Goal: Information Seeking & Learning: Learn about a topic

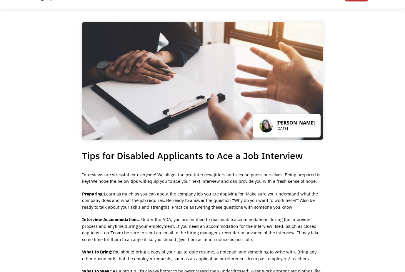
scroll to position [29, 0]
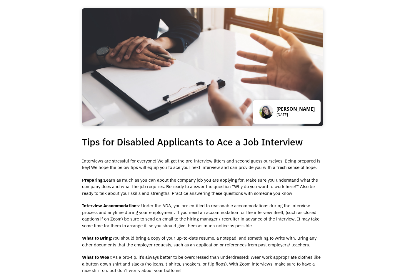
drag, startPoint x: 76, startPoint y: 161, endPoint x: 333, endPoint y: 167, distance: 256.5
click at [333, 167] on div "[PERSON_NAME] [DATE] Tips for Disabled Applicants to Ace a Job Interview Interv…" at bounding box center [202, 229] width 405 height 469
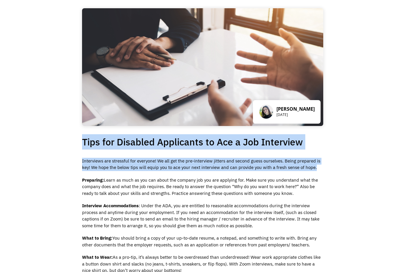
drag, startPoint x: 333, startPoint y: 167, endPoint x: 79, endPoint y: 148, distance: 253.9
click at [79, 148] on div "[PERSON_NAME] [DATE] Tips for Disabled Applicants to Ace a Job Interview Interv…" at bounding box center [202, 229] width 405 height 469
click at [79, 148] on div "[PERSON_NAME] [DATE] Tips for Disabled Applicants to Ace a Job Interview Interv…" at bounding box center [203, 221] width 250 height 453
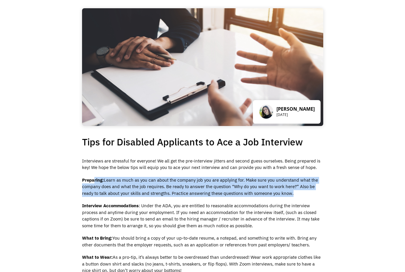
drag, startPoint x: 94, startPoint y: 177, endPoint x: 304, endPoint y: 194, distance: 211.2
click at [304, 194] on p "Preparing: Learn as much as you can about the company job you are applying for.…" at bounding box center [202, 187] width 241 height 20
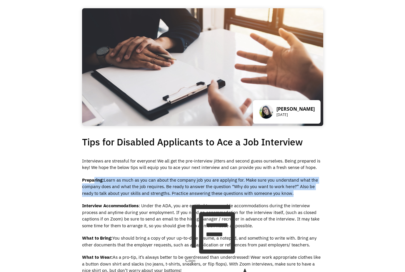
click at [304, 194] on p "Preparing: Learn as much as you can about the company job you are applying for.…" at bounding box center [202, 187] width 241 height 20
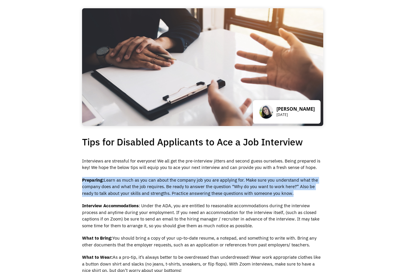
drag, startPoint x: 304, startPoint y: 194, endPoint x: 84, endPoint y: 179, distance: 220.4
click at [84, 179] on p "Preparing: Learn as much as you can about the company job you are applying for.…" at bounding box center [202, 187] width 241 height 20
click at [83, 179] on strong "Preparing:" at bounding box center [93, 180] width 22 height 6
drag, startPoint x: 83, startPoint y: 179, endPoint x: 278, endPoint y: 193, distance: 195.7
click at [278, 193] on p "Preparing: Learn as much as you can about the company job you are applying for.…" at bounding box center [202, 187] width 241 height 20
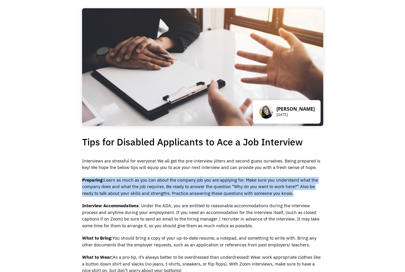
click at [279, 193] on p "Preparing: Learn as much as you can about the company job you are applying for.…" at bounding box center [202, 187] width 241 height 20
drag, startPoint x: 287, startPoint y: 194, endPoint x: 100, endPoint y: 179, distance: 187.5
click at [100, 179] on p "Preparing: Learn as much as you can about the company job you are applying for.…" at bounding box center [202, 187] width 241 height 20
click at [100, 179] on strong "Preparing:" at bounding box center [93, 180] width 22 height 6
drag, startPoint x: 100, startPoint y: 179, endPoint x: 284, endPoint y: 193, distance: 184.5
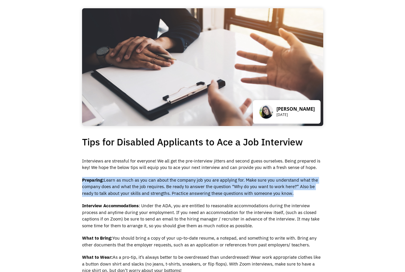
click at [284, 193] on p "Preparing: Learn as much as you can about the company job you are applying for.…" at bounding box center [202, 187] width 241 height 20
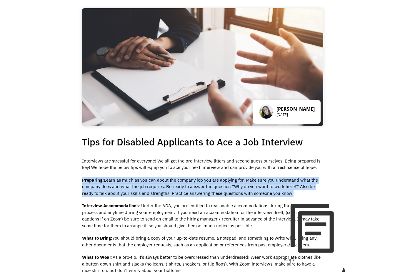
click at [284, 193] on p "Preparing: Learn as much as you can about the company job you are applying for.…" at bounding box center [202, 187] width 241 height 20
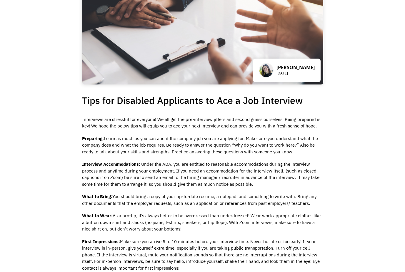
scroll to position [88, 0]
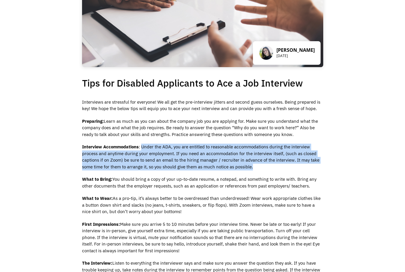
drag, startPoint x: 256, startPoint y: 168, endPoint x: 141, endPoint y: 147, distance: 116.3
click at [141, 147] on p "Interview Accommodations : Under the ADA, you are entitled to reasonable accomm…" at bounding box center [202, 157] width 241 height 26
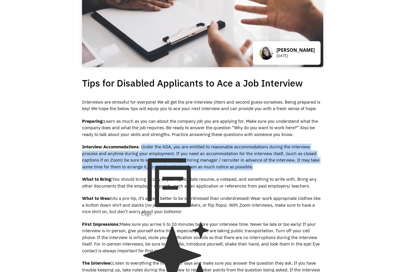
click at [142, 147] on p "Interview Accommodations : Under the ADA, you are entitled to reasonable accomm…" at bounding box center [202, 157] width 241 height 26
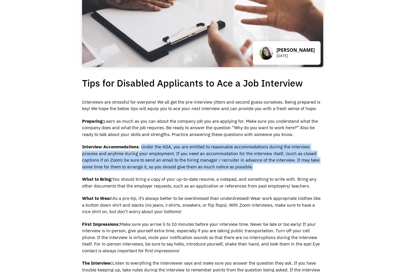
drag, startPoint x: 142, startPoint y: 147, endPoint x: 263, endPoint y: 169, distance: 123.5
click at [263, 169] on p "Interview Accommodations : Under the ADA, you are entitled to reasonable accomm…" at bounding box center [202, 157] width 241 height 26
drag, startPoint x: 263, startPoint y: 169, endPoint x: 145, endPoint y: 150, distance: 120.3
click at [145, 150] on p "Interview Accommodations : Under the ADA, you are entitled to reasonable accomm…" at bounding box center [202, 157] width 241 height 26
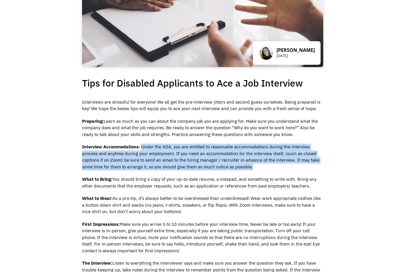
click at [145, 150] on p "Interview Accommodations : Under the ADA, you are entitled to reasonable accomm…" at bounding box center [202, 157] width 241 height 26
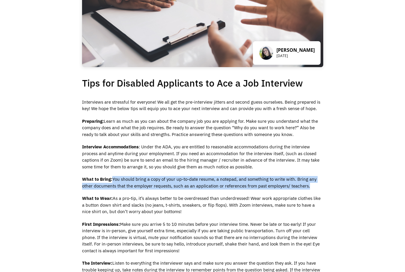
drag, startPoint x: 321, startPoint y: 189, endPoint x: 112, endPoint y: 182, distance: 208.9
click at [112, 182] on p "What to Bring: You should bring a copy of your up-to-date resume, a notepad, an…" at bounding box center [202, 182] width 241 height 13
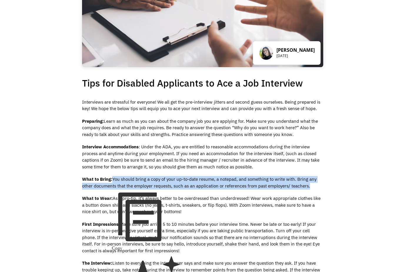
click at [112, 182] on strong "What to Bring:" at bounding box center [97, 179] width 30 height 6
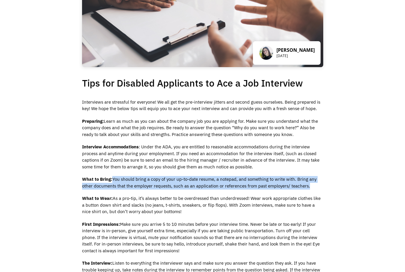
drag, startPoint x: 112, startPoint y: 182, endPoint x: 312, endPoint y: 188, distance: 200.0
click at [312, 188] on p "What to Bring: You should bring a copy of your up-to-date resume, a notepad, an…" at bounding box center [202, 182] width 241 height 13
drag, startPoint x: 312, startPoint y: 188, endPoint x: 115, endPoint y: 179, distance: 197.4
click at [115, 179] on p "What to Bring: You should bring a copy of your up-to-date resume, a notepad, an…" at bounding box center [202, 182] width 241 height 13
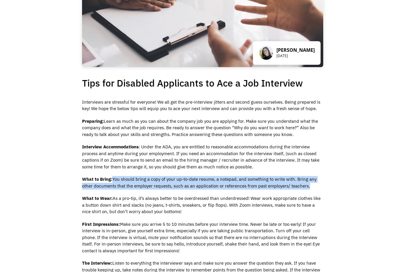
click at [115, 179] on p "What to Bring: You should bring a copy of your up-to-date resume, a notepad, an…" at bounding box center [202, 182] width 241 height 13
drag, startPoint x: 113, startPoint y: 196, endPoint x: 183, endPoint y: 211, distance: 71.8
click at [183, 211] on p "What to Wear: As a pro-tip, it’s always better to be overdressed than underdres…" at bounding box center [202, 205] width 241 height 20
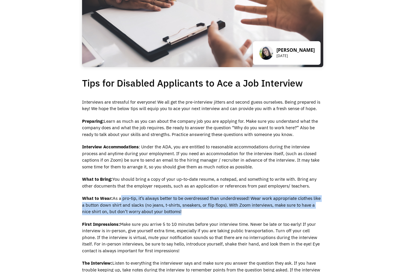
drag, startPoint x: 183, startPoint y: 211, endPoint x: 119, endPoint y: 199, distance: 65.2
click at [119, 199] on p "What to Wear: As a pro-tip, it’s always better to be overdressed than underdres…" at bounding box center [202, 205] width 241 height 20
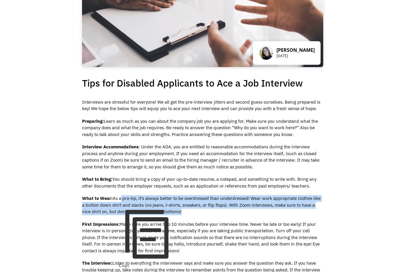
click at [119, 199] on p "What to Wear: As a pro-tip, it’s always better to be overdressed than underdres…" at bounding box center [202, 205] width 241 height 20
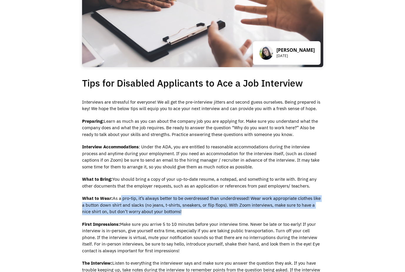
drag, startPoint x: 114, startPoint y: 197, endPoint x: 178, endPoint y: 210, distance: 65.5
click at [178, 210] on p "What to Wear: As a pro-tip, it’s always better to be overdressed than underdres…" at bounding box center [202, 205] width 241 height 20
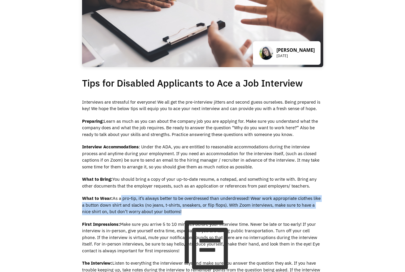
click at [178, 210] on p "What to Wear: As a pro-tip, it’s always better to be overdressed than underdres…" at bounding box center [202, 205] width 241 height 20
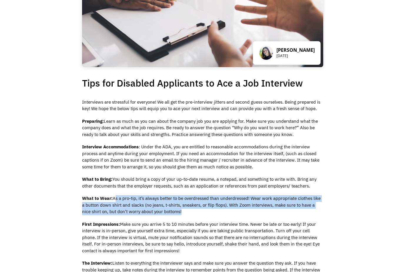
drag, startPoint x: 178, startPoint y: 210, endPoint x: 115, endPoint y: 201, distance: 64.5
click at [115, 201] on p "What to Wear: As a pro-tip, it’s always better to be overdressed than underdres…" at bounding box center [202, 205] width 241 height 20
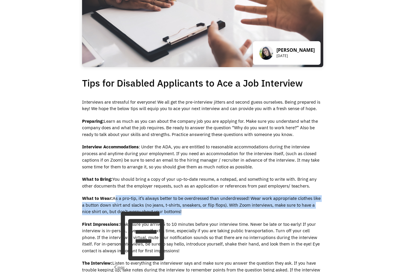
click at [115, 201] on p "What to Wear: As a pro-tip, it’s always better to be overdressed than underdres…" at bounding box center [202, 205] width 241 height 20
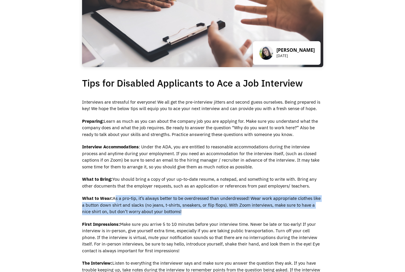
drag, startPoint x: 115, startPoint y: 201, endPoint x: 184, endPoint y: 213, distance: 70.9
click at [184, 213] on p "What to Wear: As a pro-tip, it’s always better to be overdressed than underdres…" at bounding box center [202, 205] width 241 height 20
drag, startPoint x: 179, startPoint y: 210, endPoint x: 114, endPoint y: 198, distance: 66.6
click at [114, 198] on p "What to Wear: As a pro-tip, it’s always better to be overdressed than underdres…" at bounding box center [202, 205] width 241 height 20
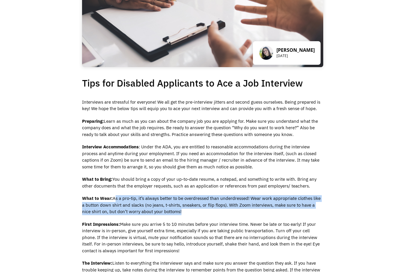
click at [114, 198] on p "What to Wear: As a pro-tip, it’s always better to be overdressed than underdres…" at bounding box center [202, 205] width 241 height 20
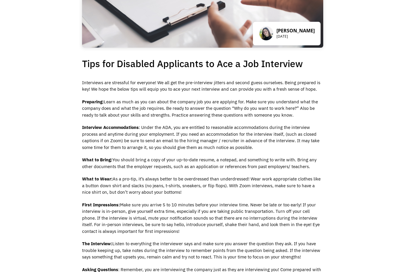
scroll to position [118, 0]
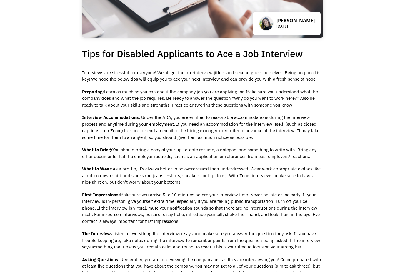
drag, startPoint x: 165, startPoint y: 218, endPoint x: 119, endPoint y: 198, distance: 49.7
click at [119, 198] on p "First Impressions: Make sure you arrive 5 to 10 minutes before your interview t…" at bounding box center [202, 208] width 241 height 33
drag, startPoint x: 122, startPoint y: 196, endPoint x: 164, endPoint y: 220, distance: 48.5
click at [164, 220] on p "First Impressions: Make sure you arrive 5 to 10 minutes before your interview t…" at bounding box center [202, 208] width 241 height 33
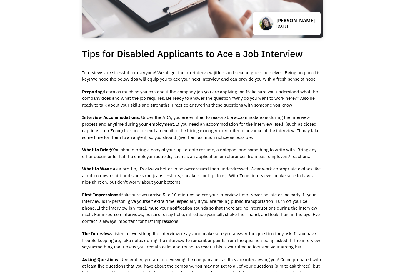
click at [164, 220] on p "First Impressions: Make sure you arrive 5 to 10 minutes before your interview t…" at bounding box center [202, 208] width 241 height 33
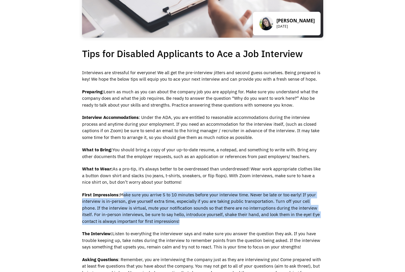
drag, startPoint x: 164, startPoint y: 220, endPoint x: 124, endPoint y: 195, distance: 46.8
click at [124, 195] on p "First Impressions: Make sure you arrive 5 to 10 minutes before your interview t…" at bounding box center [202, 208] width 241 height 33
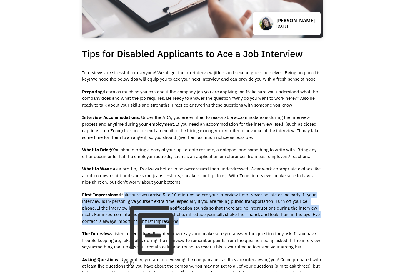
click at [124, 195] on p "First Impressions: Make sure you arrive 5 to 10 minutes before your interview t…" at bounding box center [202, 208] width 241 height 33
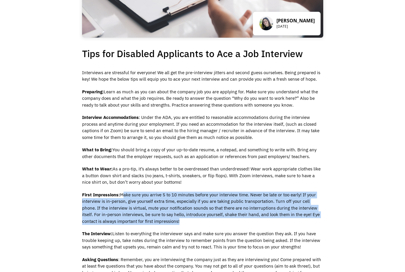
drag, startPoint x: 124, startPoint y: 195, endPoint x: 169, endPoint y: 221, distance: 51.7
click at [169, 221] on p "First Impressions: Make sure you arrive 5 to 10 minutes before your interview t…" at bounding box center [202, 208] width 241 height 33
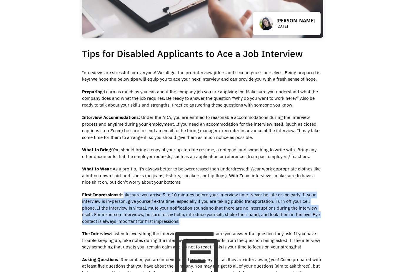
click at [169, 221] on p "First Impressions: Make sure you arrive 5 to 10 minutes before your interview t…" at bounding box center [202, 208] width 241 height 33
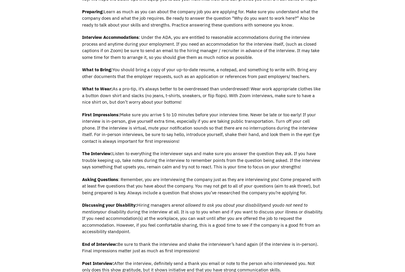
scroll to position [206, 0]
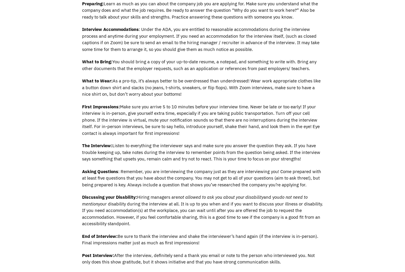
drag, startPoint x: 114, startPoint y: 146, endPoint x: 316, endPoint y: 161, distance: 202.8
click at [316, 161] on p "The Interview: Listen to everything the interviewer says and make sure you answ…" at bounding box center [202, 152] width 241 height 20
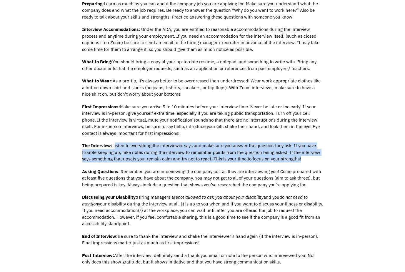
drag, startPoint x: 316, startPoint y: 161, endPoint x: 116, endPoint y: 146, distance: 200.5
click at [116, 146] on p "The Interview: Listen to everything the interviewer says and make sure you answ…" at bounding box center [202, 152] width 241 height 20
drag, startPoint x: 114, startPoint y: 144, endPoint x: 299, endPoint y: 157, distance: 184.7
click at [299, 157] on p "The Interview: Listen to everything the interviewer says and make sure you answ…" at bounding box center [202, 152] width 241 height 20
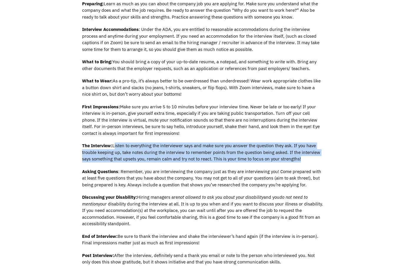
click at [299, 157] on p "The Interview: Listen to everything the interviewer says and make sure you answ…" at bounding box center [202, 152] width 241 height 20
drag, startPoint x: 303, startPoint y: 159, endPoint x: 121, endPoint y: 142, distance: 182.4
click at [121, 142] on div "Interviews are stressful for everyone! We all get the pre-interview jitters and…" at bounding box center [202, 126] width 241 height 290
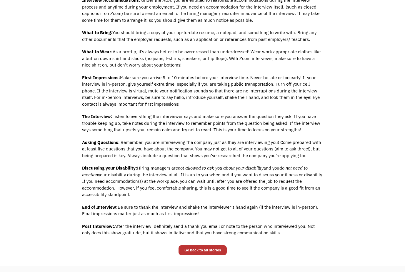
scroll to position [236, 0]
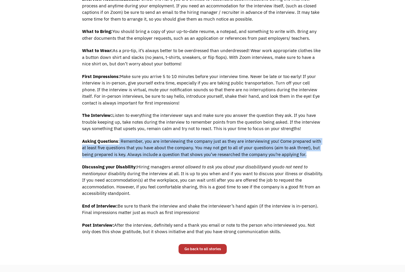
drag, startPoint x: 120, startPoint y: 142, endPoint x: 310, endPoint y: 156, distance: 191.3
click at [310, 156] on p "Asking Questions : Remember, you are interviewing the company just as they are …" at bounding box center [202, 148] width 241 height 20
drag, startPoint x: 310, startPoint y: 156, endPoint x: 145, endPoint y: 140, distance: 165.9
click at [145, 140] on p "Asking Questions : Remember, you are interviewing the company just as they are …" at bounding box center [202, 148] width 241 height 20
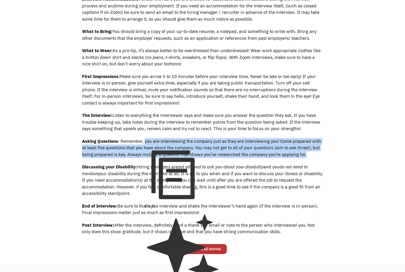
click at [145, 140] on p "Asking Questions : Remember, you are interviewing the company just as they are …" at bounding box center [202, 148] width 241 height 20
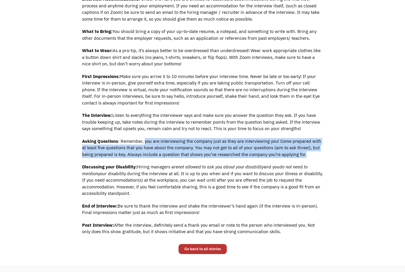
drag, startPoint x: 145, startPoint y: 140, endPoint x: 310, endPoint y: 152, distance: 165.0
click at [310, 152] on p "Asking Questions : Remember, you are interviewing the company just as they are …" at bounding box center [202, 148] width 241 height 20
drag, startPoint x: 310, startPoint y: 152, endPoint x: 135, endPoint y: 139, distance: 175.7
click at [135, 139] on p "Asking Questions : Remember, you are interviewing the company just as they are …" at bounding box center [202, 148] width 241 height 20
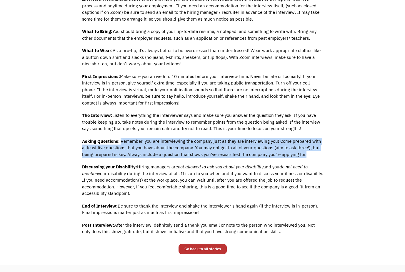
click at [135, 139] on p "Asking Questions : Remember, you are interviewing the company just as they are …" at bounding box center [202, 148] width 241 height 20
drag, startPoint x: 138, startPoint y: 167, endPoint x: 180, endPoint y: 195, distance: 50.1
click at [180, 195] on p "Discussing your Disability: Hiring managers are not allowed to ask you about yo…" at bounding box center [202, 180] width 241 height 33
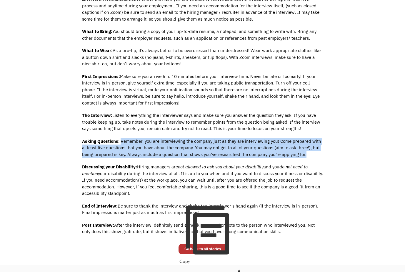
click at [180, 195] on p "Discussing your Disability: Hiring managers are not allowed to ask you about yo…" at bounding box center [202, 180] width 241 height 33
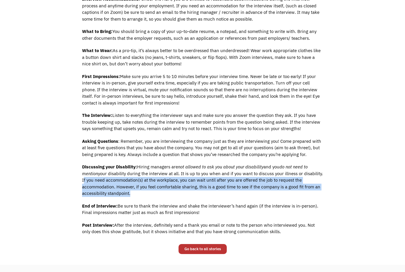
drag, startPoint x: 180, startPoint y: 195, endPoint x: 70, endPoint y: 178, distance: 110.8
click at [70, 178] on div "[PERSON_NAME] [DATE] Tips for Disabled Applicants to Ace a Job Interview Interv…" at bounding box center [202, 22] width 405 height 469
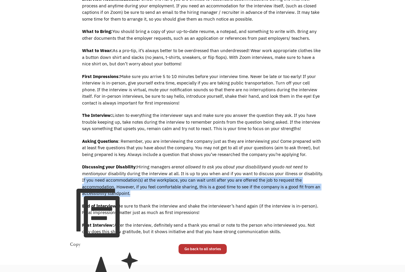
click at [70, 178] on div "[PERSON_NAME] [DATE] Tips for Disabled Applicants to Ace a Job Interview Interv…" at bounding box center [202, 22] width 405 height 469
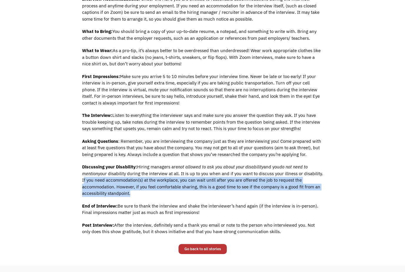
drag, startPoint x: 70, startPoint y: 178, endPoint x: 176, endPoint y: 193, distance: 106.7
click at [176, 193] on div "[PERSON_NAME] [DATE] Tips for Disabled Applicants to Ace a Job Interview Interv…" at bounding box center [202, 22] width 405 height 469
click at [176, 193] on p "Discussing your Disability: Hiring managers are not allowed to ask you about yo…" at bounding box center [202, 180] width 241 height 33
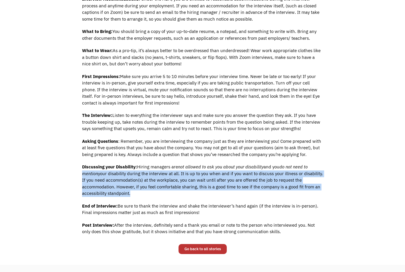
drag, startPoint x: 176, startPoint y: 193, endPoint x: 78, endPoint y: 177, distance: 98.7
click at [78, 177] on div "[PERSON_NAME] [DATE] Tips for Disabled Applicants to Ace a Job Interview Interv…" at bounding box center [203, 14] width 250 height 453
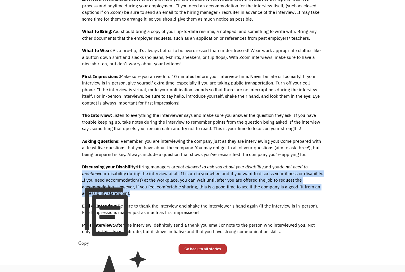
click at [78, 177] on div "[PERSON_NAME] [DATE] Tips for Disabled Applicants to Ace a Job Interview Interv…" at bounding box center [203, 14] width 250 height 453
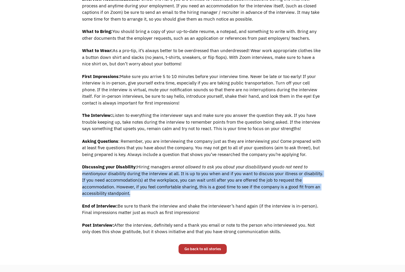
drag, startPoint x: 78, startPoint y: 177, endPoint x: 155, endPoint y: 197, distance: 79.7
click at [155, 197] on div "[PERSON_NAME] [DATE] Tips for Disabled Applicants to Ace a Job Interview Interv…" at bounding box center [203, 14] width 250 height 453
click at [155, 197] on p "Discussing your Disability: Hiring managers are not allowed to ask you about yo…" at bounding box center [202, 180] width 241 height 33
drag, startPoint x: 116, startPoint y: 205, endPoint x: 218, endPoint y: 213, distance: 102.5
click at [218, 213] on p "End of Interview: Be sure to thank the interview and shake the interviewer’s ha…" at bounding box center [202, 209] width 241 height 13
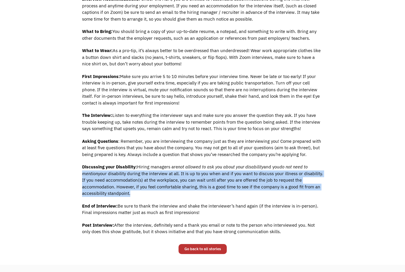
click at [218, 213] on p "End of Interview: Be sure to thank the interview and shake the interviewer’s ha…" at bounding box center [202, 209] width 241 height 13
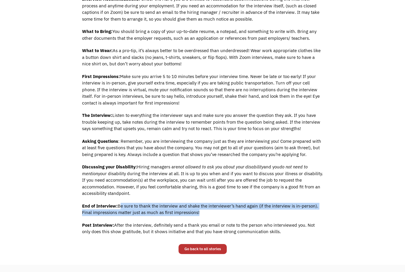
drag, startPoint x: 218, startPoint y: 213, endPoint x: 119, endPoint y: 205, distance: 99.8
click at [119, 205] on p "End of Interview: Be sure to thank the interview and shake the interviewer’s ha…" at bounding box center [202, 209] width 241 height 13
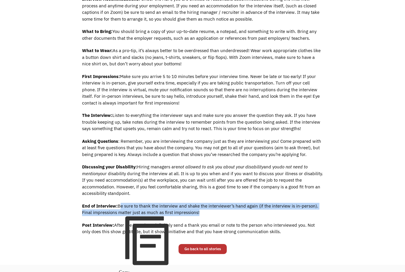
click at [119, 205] on p "End of Interview: Be sure to thank the interview and shake the interviewer’s ha…" at bounding box center [202, 209] width 241 height 13
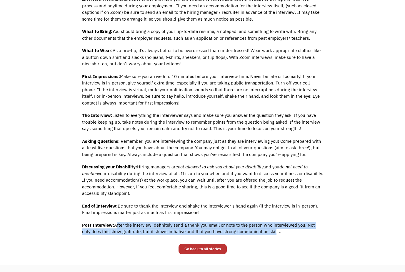
drag, startPoint x: 115, startPoint y: 223, endPoint x: 263, endPoint y: 232, distance: 148.3
click at [263, 232] on p "Post Interview: After the interview, definitely send a thank you email or note …" at bounding box center [202, 228] width 241 height 13
drag, startPoint x: 269, startPoint y: 232, endPoint x: 116, endPoint y: 221, distance: 153.5
click at [116, 221] on div "Interviews are stressful for everyone! We all get the pre-interview jitters and…" at bounding box center [202, 96] width 241 height 290
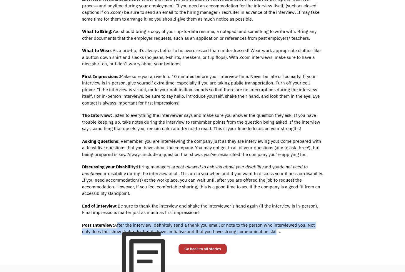
click at [116, 221] on div "Interviews are stressful for everyone! We all get the pre-interview jitters and…" at bounding box center [202, 96] width 241 height 290
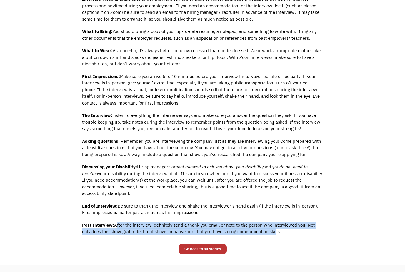
drag, startPoint x: 119, startPoint y: 223, endPoint x: 272, endPoint y: 233, distance: 153.1
click at [272, 233] on p "Post Interview: After the interview, definitely send a thank you email or note …" at bounding box center [202, 228] width 241 height 13
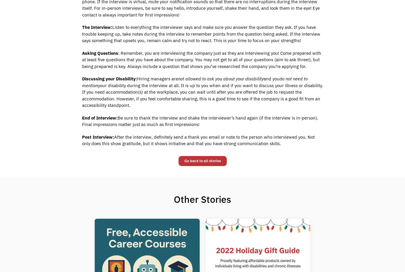
scroll to position [240, 0]
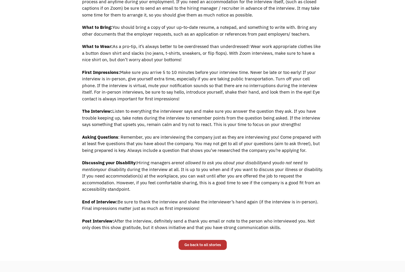
drag, startPoint x: 138, startPoint y: 162, endPoint x: 154, endPoint y: 192, distance: 33.3
click at [154, 192] on p "Discussing your Disability: Hiring managers are not allowed to ask you about yo…" at bounding box center [202, 176] width 241 height 33
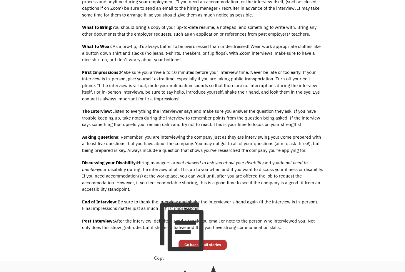
click at [154, 192] on p "Discussing your Disability: Hiring managers are not allowed to ask you about yo…" at bounding box center [202, 176] width 241 height 33
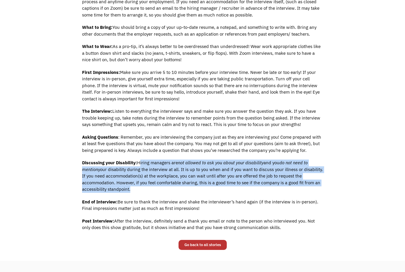
drag, startPoint x: 154, startPoint y: 192, endPoint x: 139, endPoint y: 163, distance: 32.4
click at [139, 163] on p "Discussing your Disability: Hiring managers are not allowed to ask you about yo…" at bounding box center [202, 176] width 241 height 33
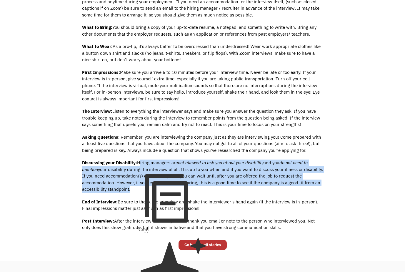
click at [139, 163] on p "Discussing your Disability: Hiring managers are not allowed to ask you about yo…" at bounding box center [202, 176] width 241 height 33
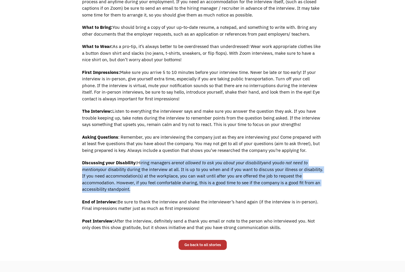
drag, startPoint x: 139, startPoint y: 163, endPoint x: 146, endPoint y: 188, distance: 25.5
click at [146, 188] on p "Discussing your Disability: Hiring managers are not allowed to ask you about yo…" at bounding box center [202, 176] width 241 height 33
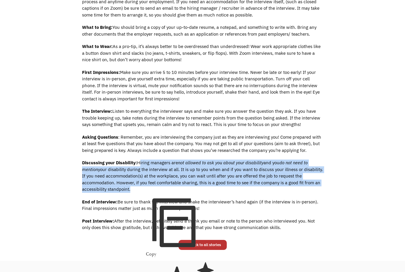
click at [146, 188] on p "Discussing your Disability: Hiring managers are not allowed to ask you about yo…" at bounding box center [202, 176] width 241 height 33
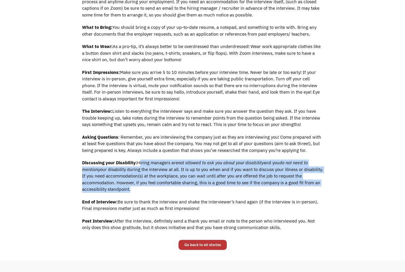
drag, startPoint x: 146, startPoint y: 188, endPoint x: 139, endPoint y: 163, distance: 25.4
click at [139, 163] on p "Discussing your Disability: Hiring managers are not allowed to ask you about yo…" at bounding box center [202, 176] width 241 height 33
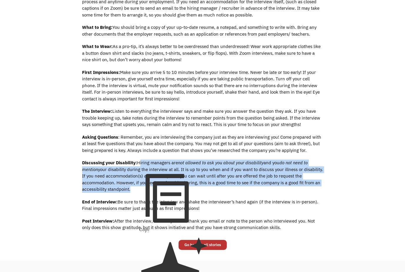
click at [139, 163] on p "Discussing your Disability: Hiring managers are not allowed to ask you about yo…" at bounding box center [202, 176] width 241 height 33
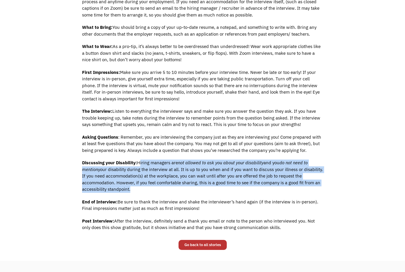
drag, startPoint x: 139, startPoint y: 163, endPoint x: 141, endPoint y: 188, distance: 24.8
click at [141, 188] on p "Discussing your Disability: Hiring managers are not allowed to ask you about yo…" at bounding box center [202, 176] width 241 height 33
drag, startPoint x: 141, startPoint y: 188, endPoint x: 139, endPoint y: 163, distance: 24.8
click at [139, 163] on p "Discussing your Disability: Hiring managers are not allowed to ask you about yo…" at bounding box center [202, 176] width 241 height 33
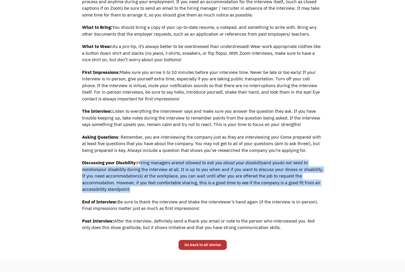
click at [139, 163] on p "Discussing your Disability: Hiring managers are not allowed to ask you about yo…" at bounding box center [202, 176] width 241 height 33
drag, startPoint x: 139, startPoint y: 163, endPoint x: 144, endPoint y: 188, distance: 25.2
click at [144, 188] on p "Discussing your Disability: Hiring managers are not allowed to ask you about yo…" at bounding box center [202, 176] width 241 height 33
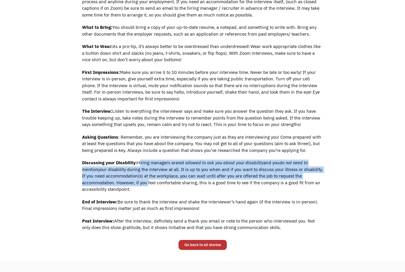
drag, startPoint x: 144, startPoint y: 188, endPoint x: 142, endPoint y: 184, distance: 3.8
click at [142, 184] on p "Discussing your Disability: Hiring managers are not allowed to ask you about yo…" at bounding box center [202, 176] width 241 height 33
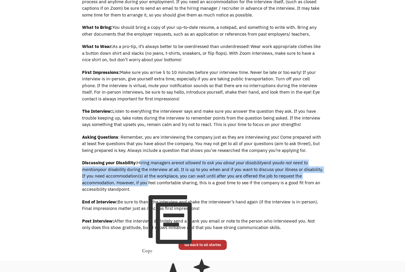
click at [142, 186] on p "Discussing your Disability: Hiring managers are not allowed to ask you about yo…" at bounding box center [202, 176] width 241 height 33
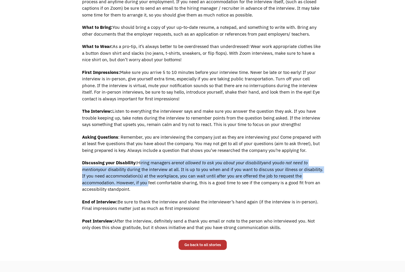
drag, startPoint x: 142, startPoint y: 189, endPoint x: 137, endPoint y: 162, distance: 27.4
click at [137, 162] on p "Discussing your Disability: Hiring managers are not allowed to ask you about yo…" at bounding box center [202, 176] width 241 height 33
click at [138, 162] on p "Discussing your Disability: Hiring managers are not allowed to ask you about yo…" at bounding box center [202, 176] width 241 height 33
click at [137, 162] on p "Discussing your Disability: Hiring managers are not allowed to ask you about yo…" at bounding box center [202, 176] width 241 height 33
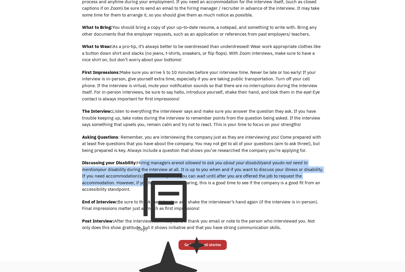
click at [139, 162] on p "Discussing your Disability: Hiring managers are not allowed to ask you about yo…" at bounding box center [202, 176] width 241 height 33
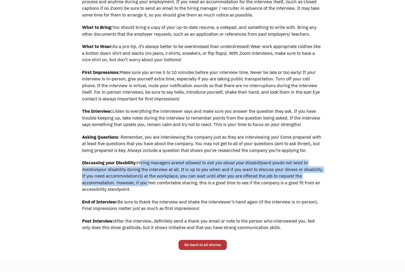
click at [139, 162] on p "Discussing your Disability: Hiring managers are not allowed to ask you about yo…" at bounding box center [202, 176] width 241 height 33
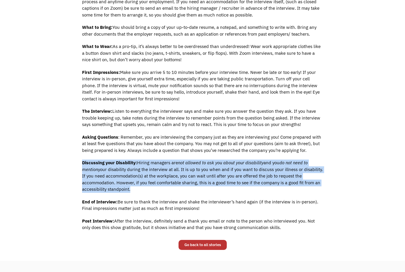
click at [139, 162] on p "Discussing your Disability: Hiring managers are not allowed to ask you about yo…" at bounding box center [202, 176] width 241 height 33
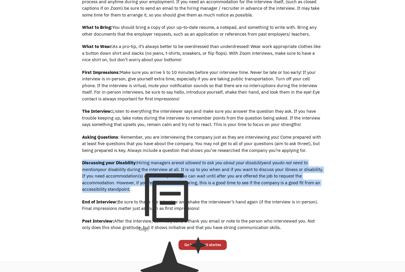
click at [139, 162] on p "Discussing your Disability: Hiring managers are not allowed to ask you about yo…" at bounding box center [202, 176] width 241 height 33
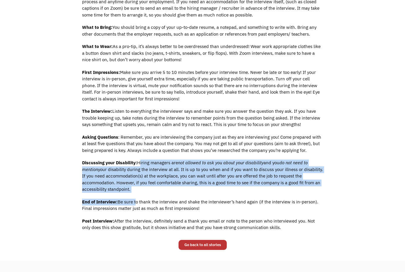
drag, startPoint x: 138, startPoint y: 162, endPoint x: 134, endPoint y: 195, distance: 32.9
click at [134, 195] on div "Interviews are stressful for everyone! We all get the pre-interview jitters and…" at bounding box center [202, 92] width 241 height 290
click at [135, 195] on div "Interviews are stressful for everyone! We all get the pre-interview jitters and…" at bounding box center [202, 92] width 241 height 290
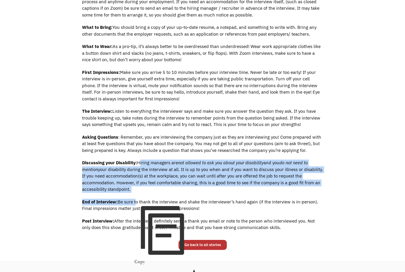
click at [133, 189] on p "Discussing your Disability: Hiring managers are not allowed to ask you about yo…" at bounding box center [202, 176] width 241 height 33
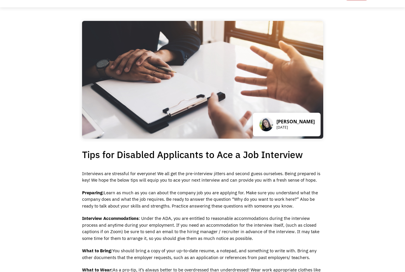
scroll to position [0, 0]
